Goal: Information Seeking & Learning: Learn about a topic

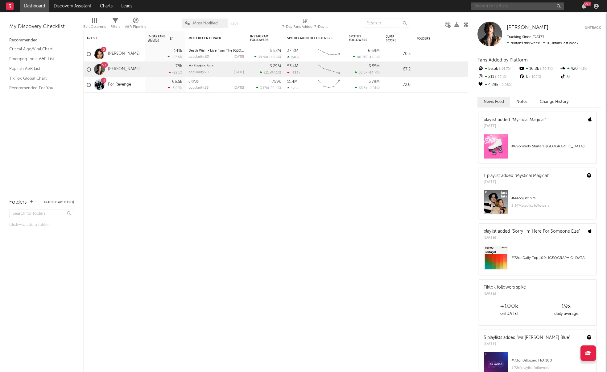
click at [514, 5] on input "text" at bounding box center [518, 6] width 93 height 8
type input "KWN"
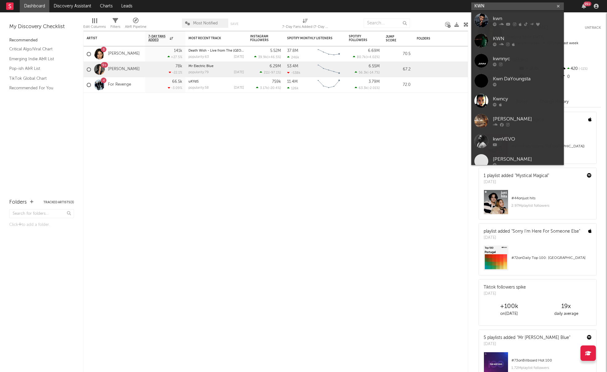
click at [504, 7] on input "KWN" at bounding box center [518, 6] width 93 height 8
click at [503, 25] on icon at bounding box center [501, 24] width 5 height 4
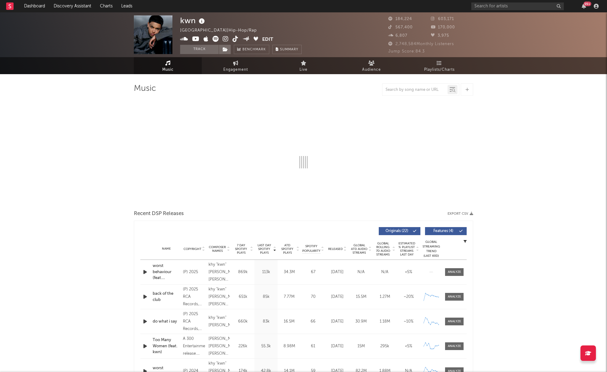
select select "6m"
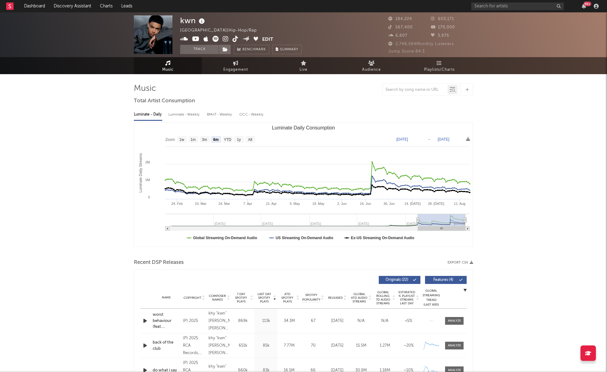
click at [173, 67] on span "Music" at bounding box center [167, 69] width 11 height 7
click at [229, 62] on link "Engagement" at bounding box center [236, 65] width 68 height 17
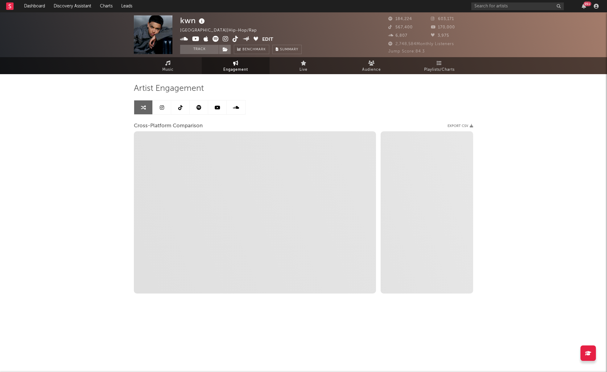
select select "1w"
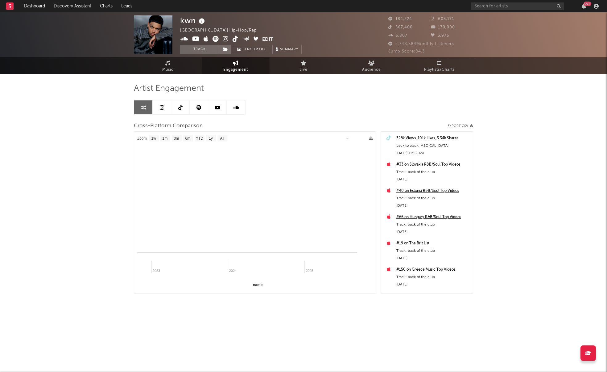
select select "1m"
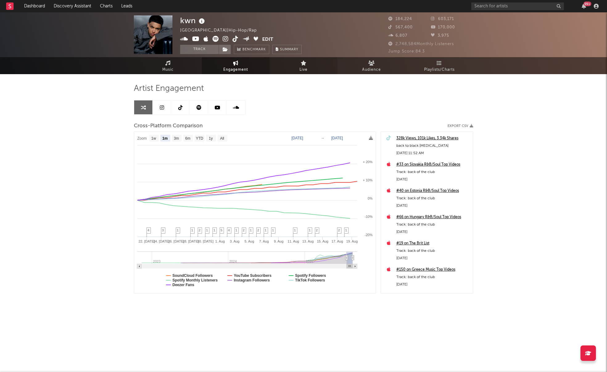
click at [319, 64] on link "Live" at bounding box center [304, 65] width 68 height 17
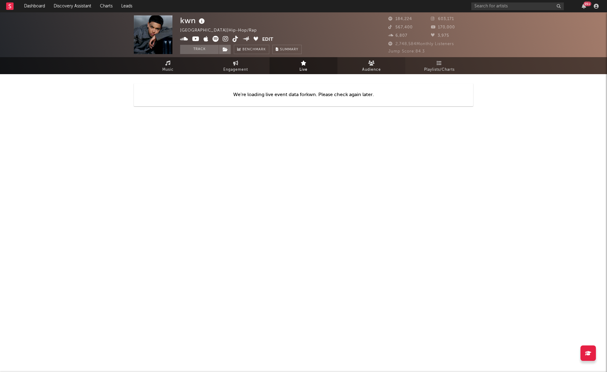
click at [360, 63] on link "Audience" at bounding box center [372, 65] width 68 height 17
